Goal: Find specific page/section: Find specific page/section

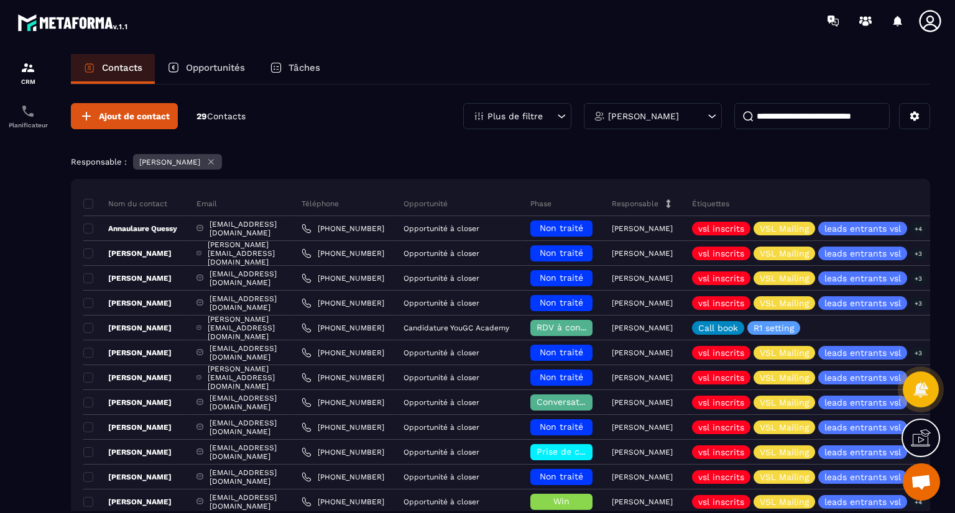
scroll to position [517, 0]
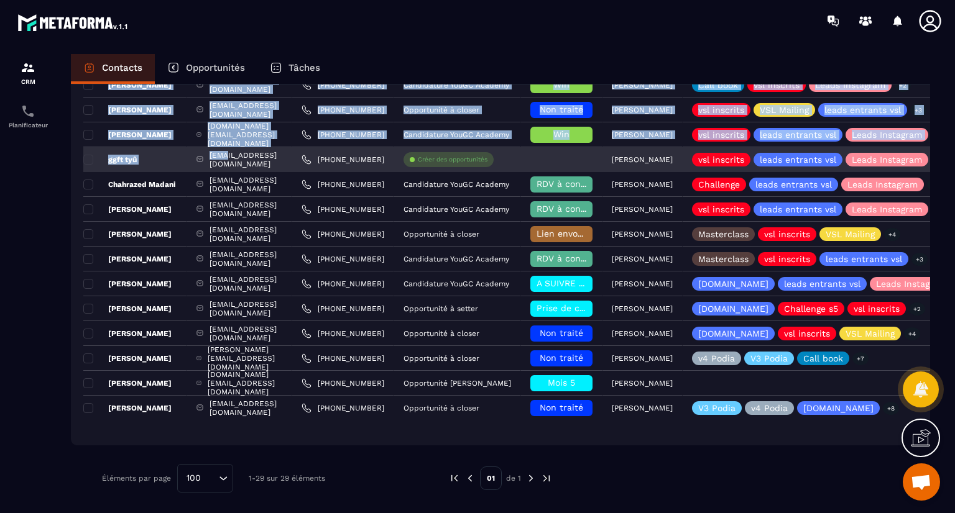
drag, startPoint x: 185, startPoint y: 439, endPoint x: 234, endPoint y: 159, distance: 284.6
click at [234, 159] on div "Nom du contact Email Téléphone Opportunité Phase Responsable Étiquettes Liste D…" at bounding box center [500, 53] width 859 height 783
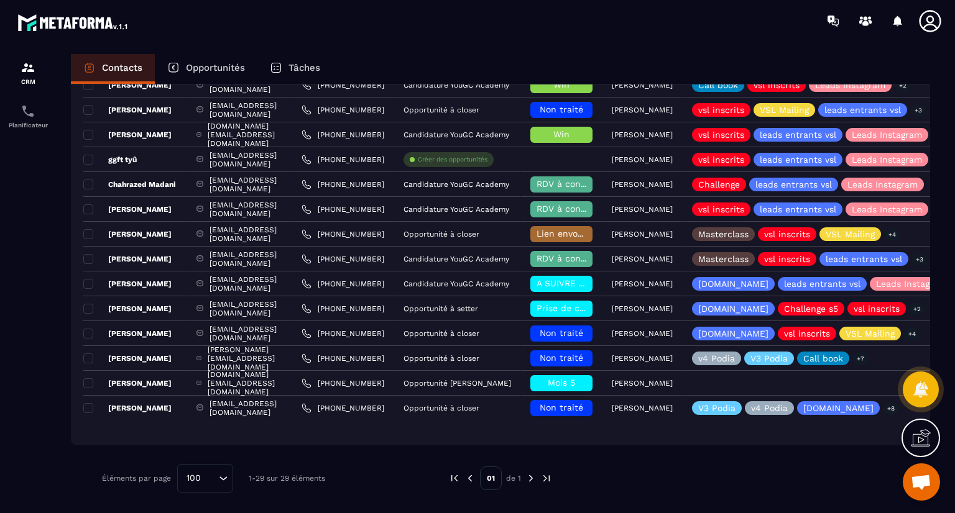
click at [177, 463] on div "Ajout de contact 29 Contacts Plus de filtre [PERSON_NAME] Responsable : [PERSON…" at bounding box center [500, 40] width 859 height 944
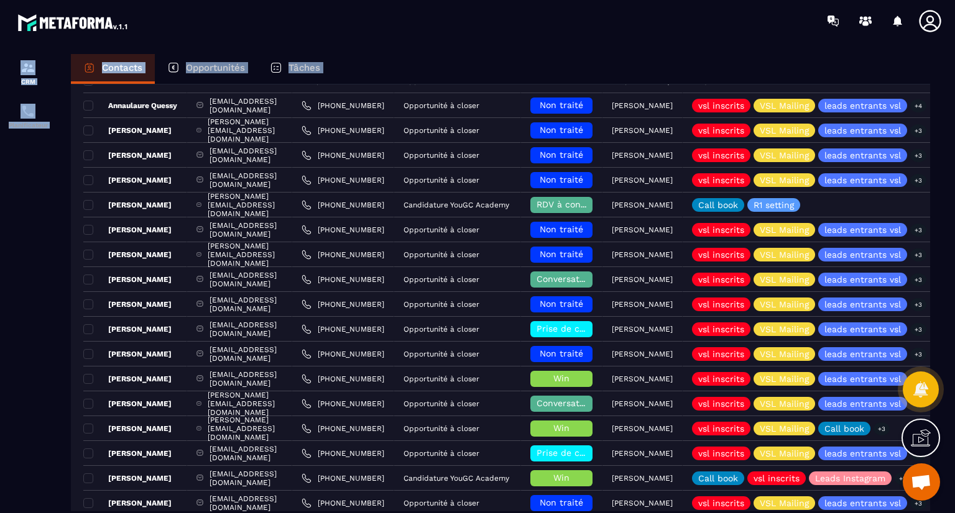
scroll to position [0, 0]
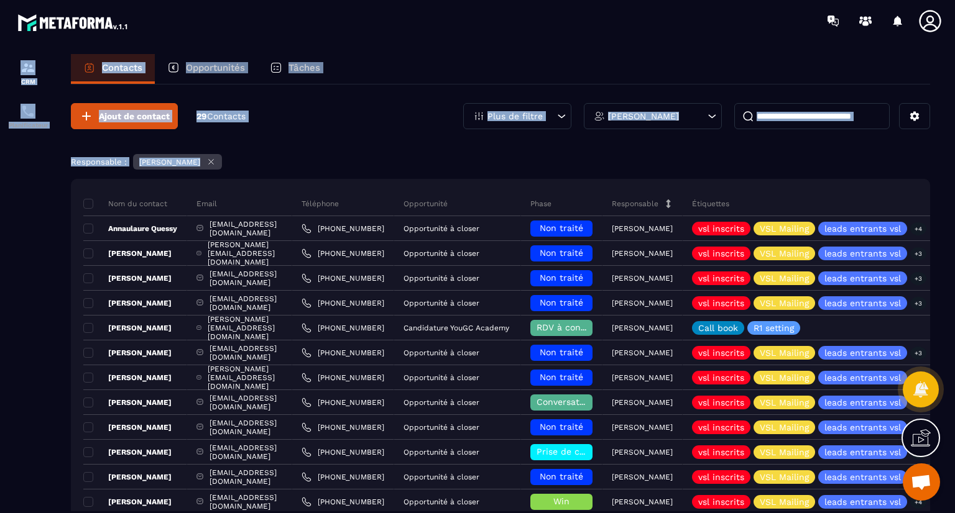
drag, startPoint x: 182, startPoint y: 431, endPoint x: 196, endPoint y: 51, distance: 380.1
click at [196, 51] on section "CRM Planificateur Contacts Opportunités Tâches Ajout de contact 29 Contacts Plu…" at bounding box center [477, 295] width 955 height 507
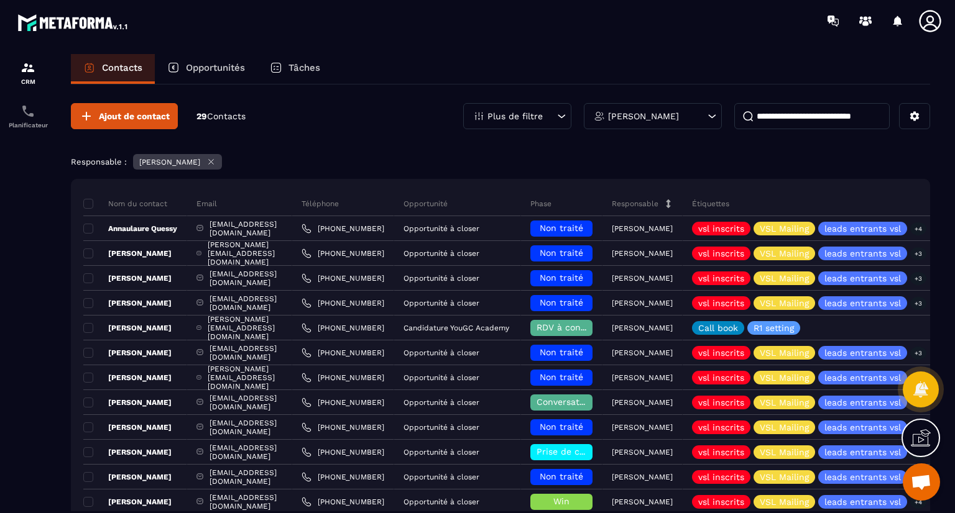
click at [0, 269] on div at bounding box center [28, 295] width 56 height 507
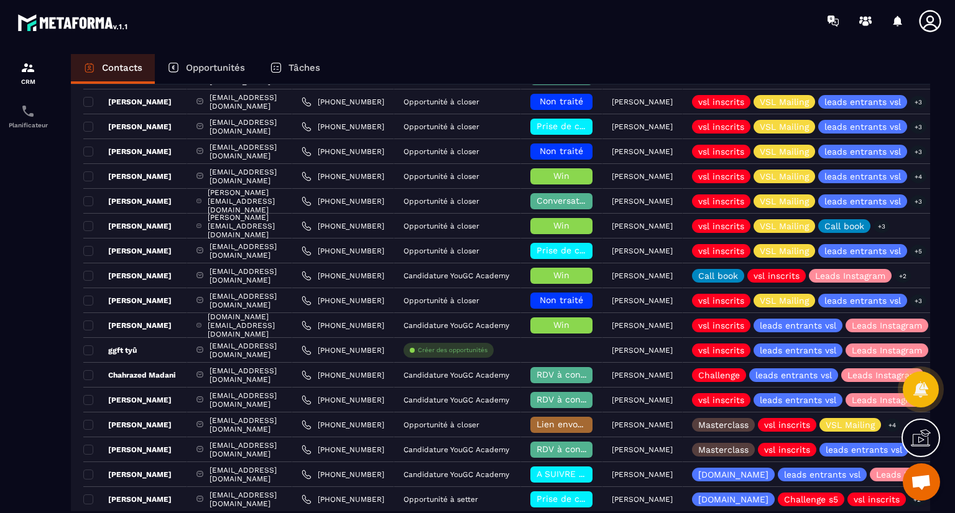
scroll to position [517, 0]
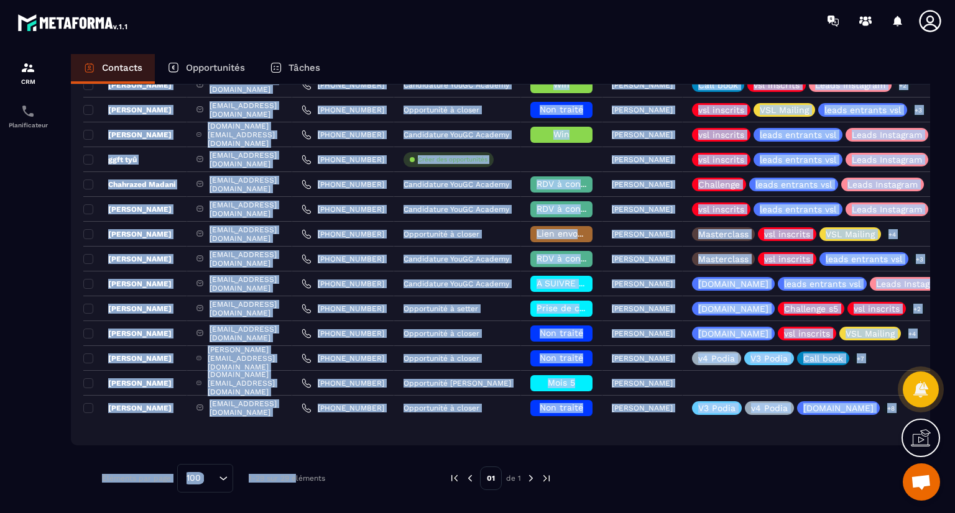
drag, startPoint x: 295, startPoint y: 206, endPoint x: 296, endPoint y: 451, distance: 244.9
click at [296, 451] on div "Ajout de contact 29 Contacts Plus de filtre [PERSON_NAME] Responsable : [PERSON…" at bounding box center [500, 40] width 859 height 944
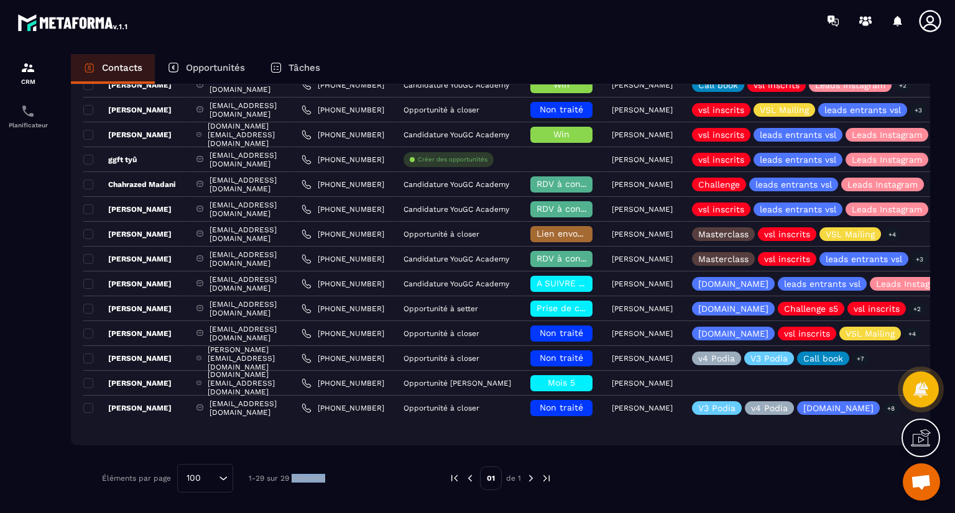
click at [296, 451] on div "Ajout de contact 29 Contacts Plus de filtre [PERSON_NAME] Responsable : [PERSON…" at bounding box center [500, 40] width 859 height 944
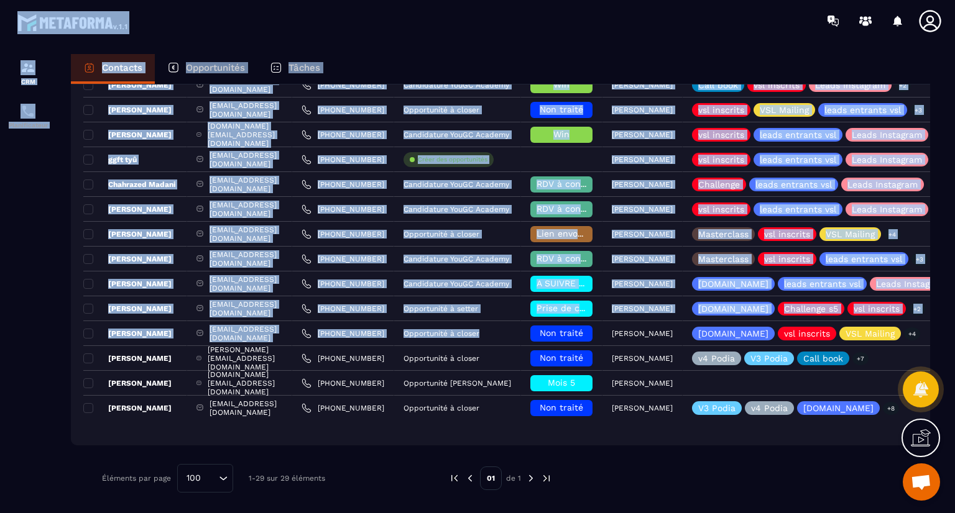
scroll to position [0, 0]
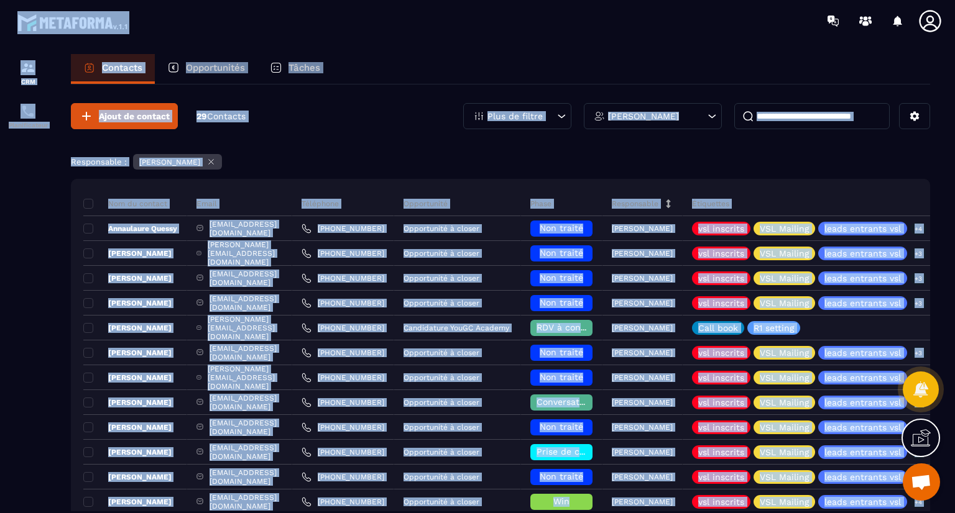
drag, startPoint x: 546, startPoint y: 336, endPoint x: 587, endPoint y: -54, distance: 392.5
click at [587, 0] on html "CRM Planificateur Contacts Opportunités Tâches Ajout de contact 29 Contacts Plu…" at bounding box center [477, 256] width 955 height 513
click at [416, 121] on div "Ajout de contact 29 Contacts Plus de filtre [PERSON_NAME]" at bounding box center [500, 116] width 859 height 26
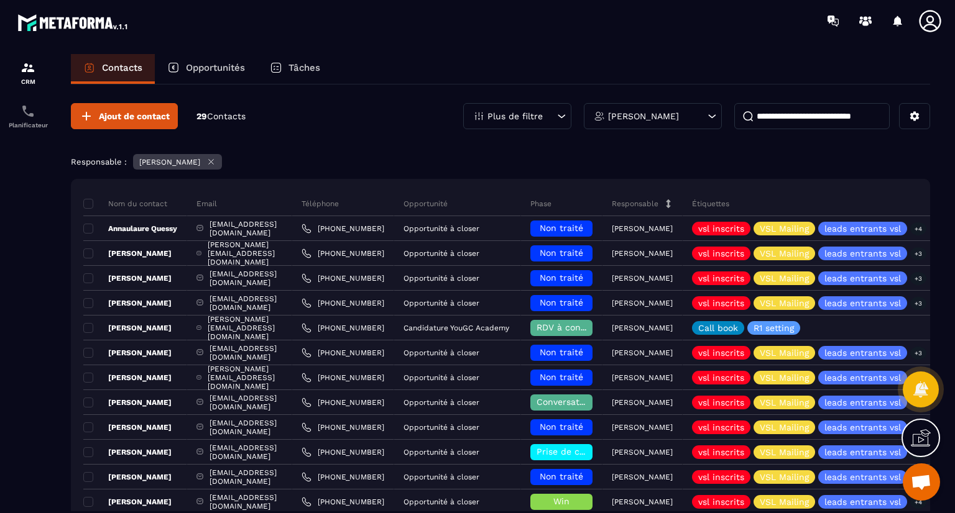
click at [839, 109] on input at bounding box center [811, 116] width 155 height 26
click at [836, 107] on input at bounding box center [811, 116] width 155 height 26
click at [834, 104] on input at bounding box center [811, 116] width 155 height 26
click at [780, 117] on input at bounding box center [811, 116] width 155 height 26
paste input "**********"
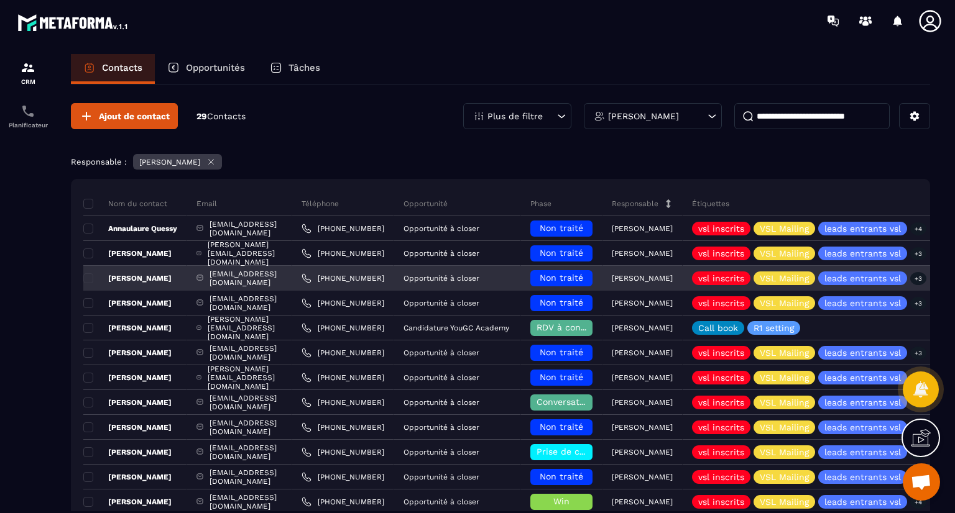
scroll to position [0, 4]
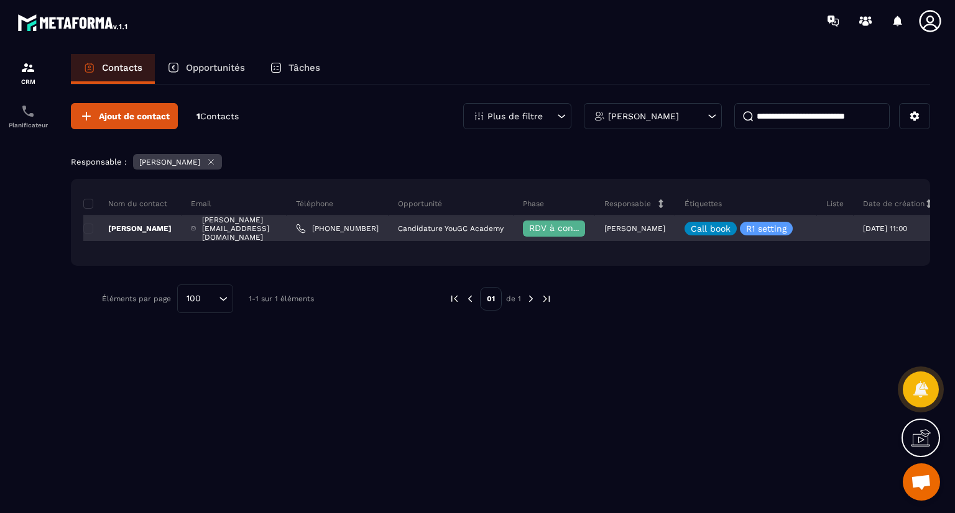
type input "**********"
click at [287, 224] on div "[PERSON_NAME][EMAIL_ADDRESS][DOMAIN_NAME]" at bounding box center [234, 228] width 105 height 25
click at [273, 232] on div "[PERSON_NAME][EMAIL_ADDRESS][DOMAIN_NAME]" at bounding box center [234, 228] width 105 height 25
click at [130, 229] on p "[PERSON_NAME]" at bounding box center [127, 229] width 88 height 10
